Goal: Task Accomplishment & Management: Manage account settings

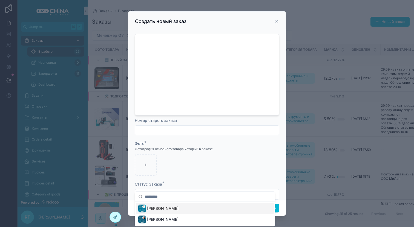
scroll to position [212, 0]
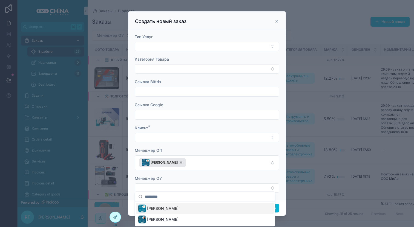
click at [277, 20] on icon "scrollable content" at bounding box center [277, 21] width 4 height 4
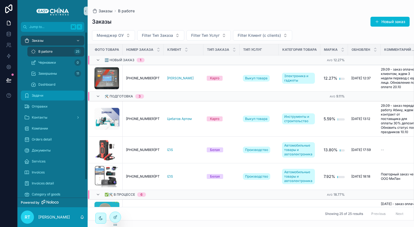
click at [56, 93] on div "Задачи" at bounding box center [52, 95] width 57 height 9
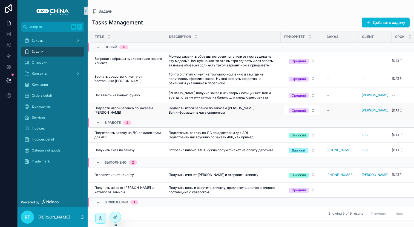
scroll to position [19, 1]
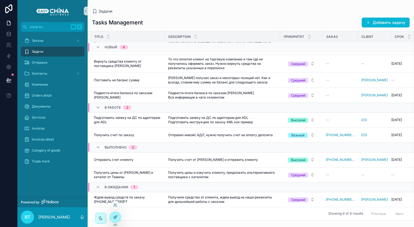
click at [116, 213] on div at bounding box center [115, 217] width 11 height 10
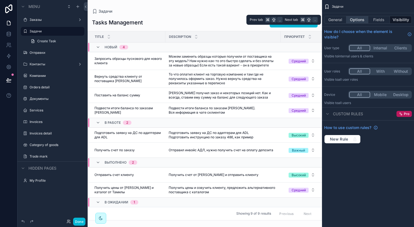
click at [354, 17] on button "Options" at bounding box center [358, 20] width 22 height 8
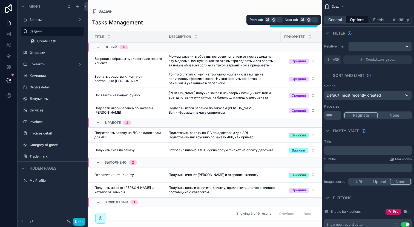
click at [338, 22] on button "General" at bounding box center [335, 20] width 22 height 8
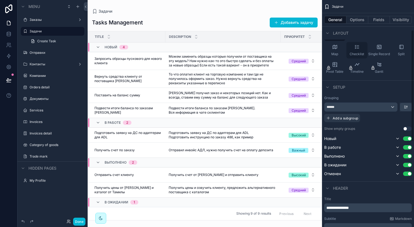
scroll to position [78, 0]
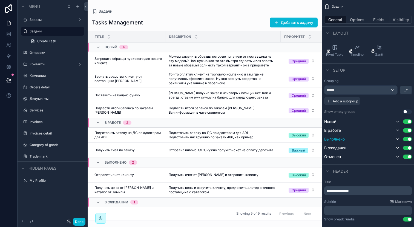
click at [408, 137] on button "Use setting" at bounding box center [407, 139] width 9 height 4
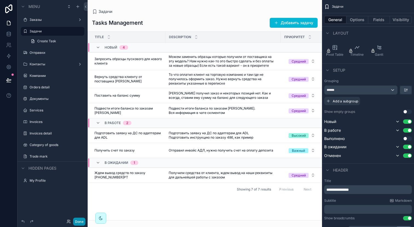
click at [77, 221] on button "Done" at bounding box center [79, 221] width 12 height 8
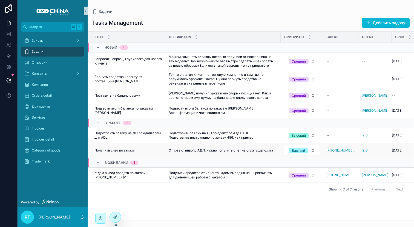
click at [148, 149] on div "Получить счет по заказу Получить счет по заказу" at bounding box center [129, 150] width 68 height 4
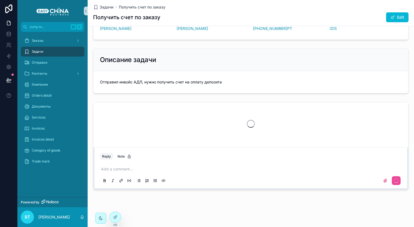
scroll to position [73, 0]
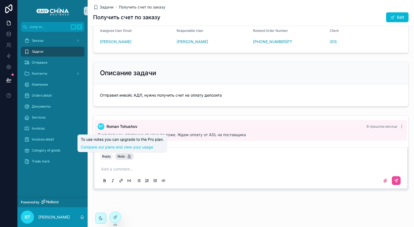
click at [122, 155] on div "Note" at bounding box center [125, 156] width 14 height 4
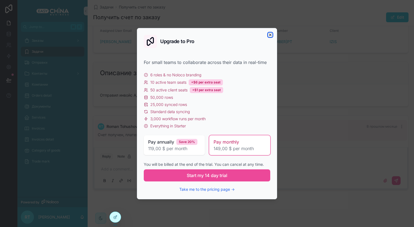
click at [270, 36] on icon "scrollable content" at bounding box center [270, 35] width 4 height 4
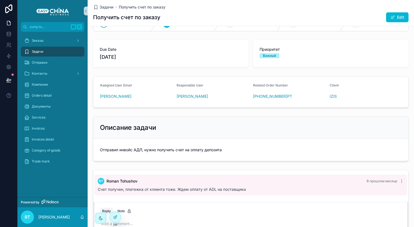
scroll to position [0, 0]
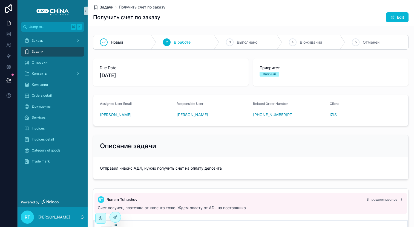
click at [108, 6] on span "Задачи" at bounding box center [107, 6] width 14 height 5
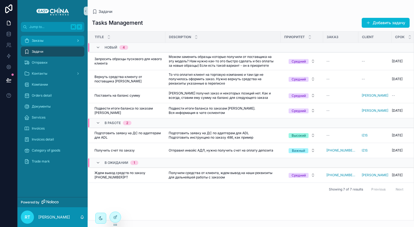
click at [56, 36] on div "Заказы" at bounding box center [52, 40] width 57 height 9
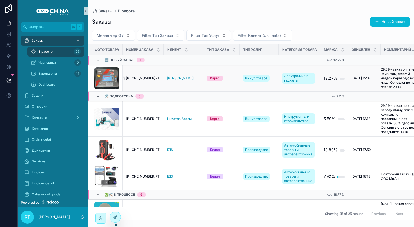
click at [138, 78] on span "[PHONE_NUMBER]РТ" at bounding box center [143, 78] width 34 height 4
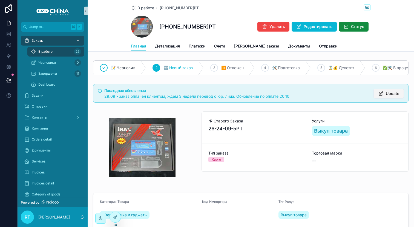
click at [391, 96] on span "Update" at bounding box center [392, 93] width 13 height 5
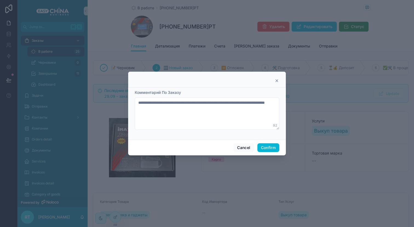
click at [278, 79] on icon at bounding box center [277, 80] width 4 height 4
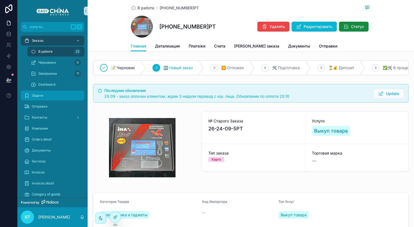
click at [38, 95] on span "Задачи" at bounding box center [38, 95] width 12 height 4
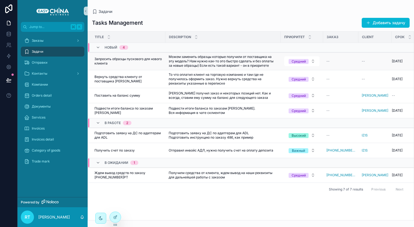
click at [139, 61] on span "Запросить образцы пускового для нового клиента" at bounding box center [129, 61] width 68 height 9
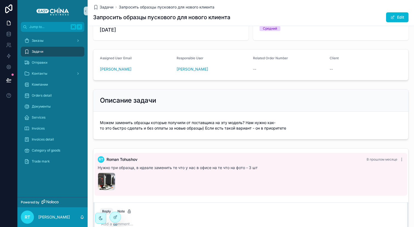
scroll to position [43, 0]
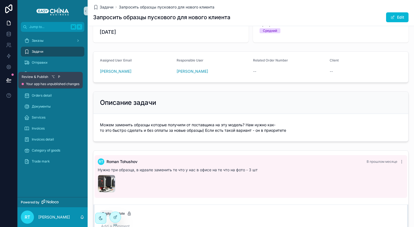
click at [9, 79] on icon at bounding box center [8, 79] width 5 height 5
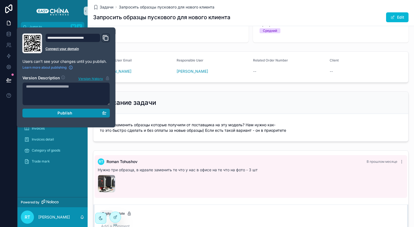
click at [59, 114] on span "Publish" at bounding box center [65, 112] width 15 height 5
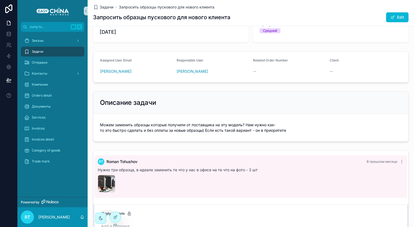
click at [150, 83] on div "Assigned User Email [PERSON_NAME] Responsible User [PERSON_NAME] Related Order …" at bounding box center [251, 67] width 327 height 36
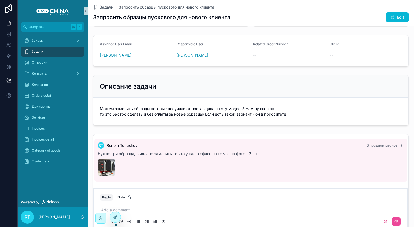
scroll to position [100, 0]
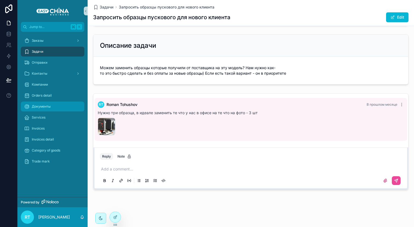
click at [58, 106] on div "Документы" at bounding box center [52, 106] width 57 height 9
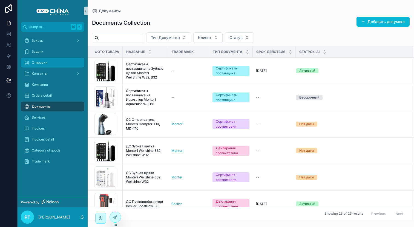
click at [55, 60] on div "Отправки" at bounding box center [52, 62] width 57 height 9
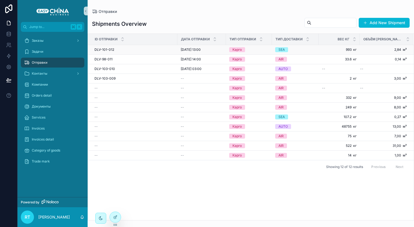
click at [124, 51] on div "DLV-101-012 DLV-101-012" at bounding box center [135, 49] width 80 height 4
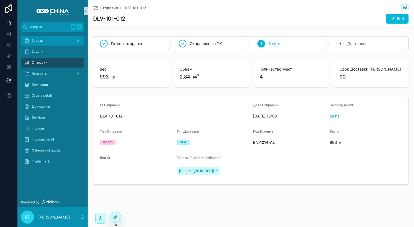
click at [54, 42] on div "Заказы" at bounding box center [52, 40] width 57 height 9
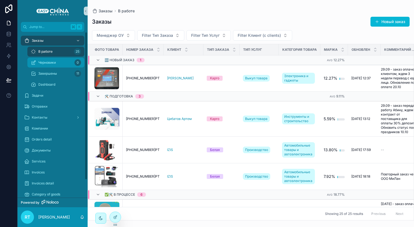
click at [69, 60] on div "Черновики 0" at bounding box center [56, 62] width 50 height 9
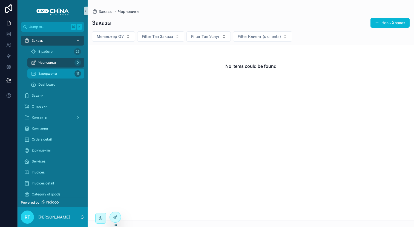
click at [67, 72] on div "Завершены 11" at bounding box center [56, 73] width 50 height 9
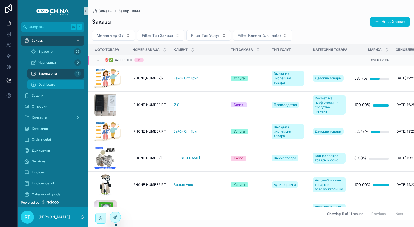
click at [60, 84] on div "Dashboard" at bounding box center [56, 84] width 50 height 9
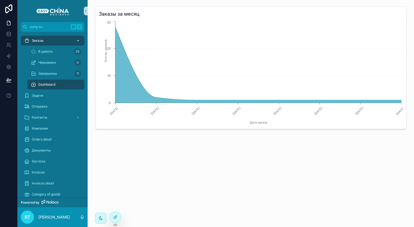
click at [59, 45] on link "Заказы" at bounding box center [53, 41] width 64 height 10
